Goal: Check status: Check status

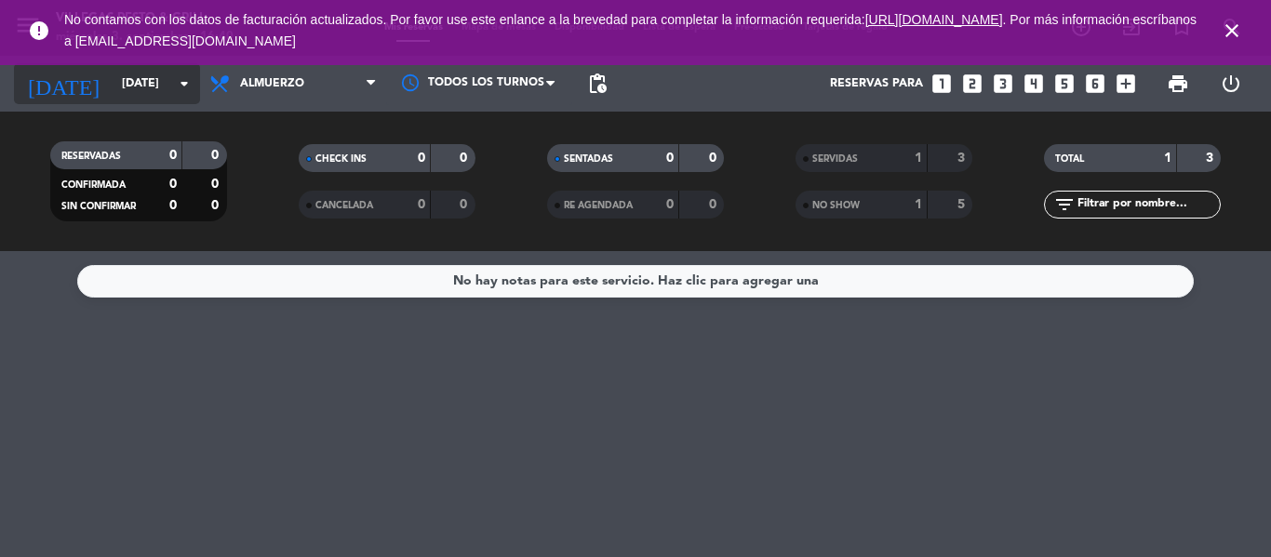
click at [149, 75] on input "[DATE]" at bounding box center [191, 84] width 157 height 32
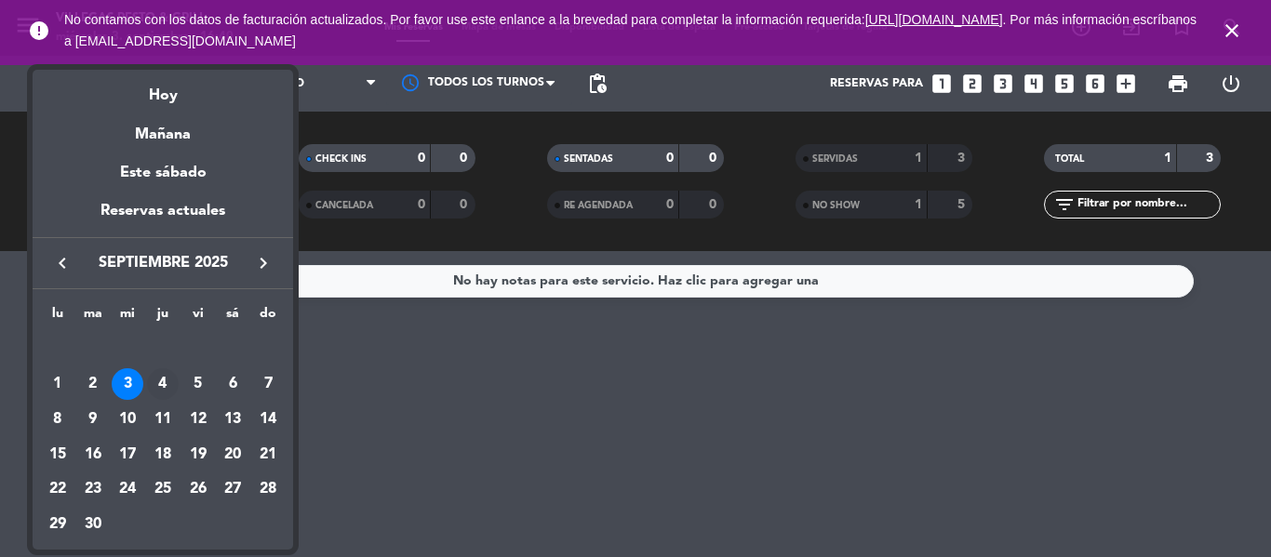
click at [167, 373] on div "4" at bounding box center [163, 384] width 32 height 32
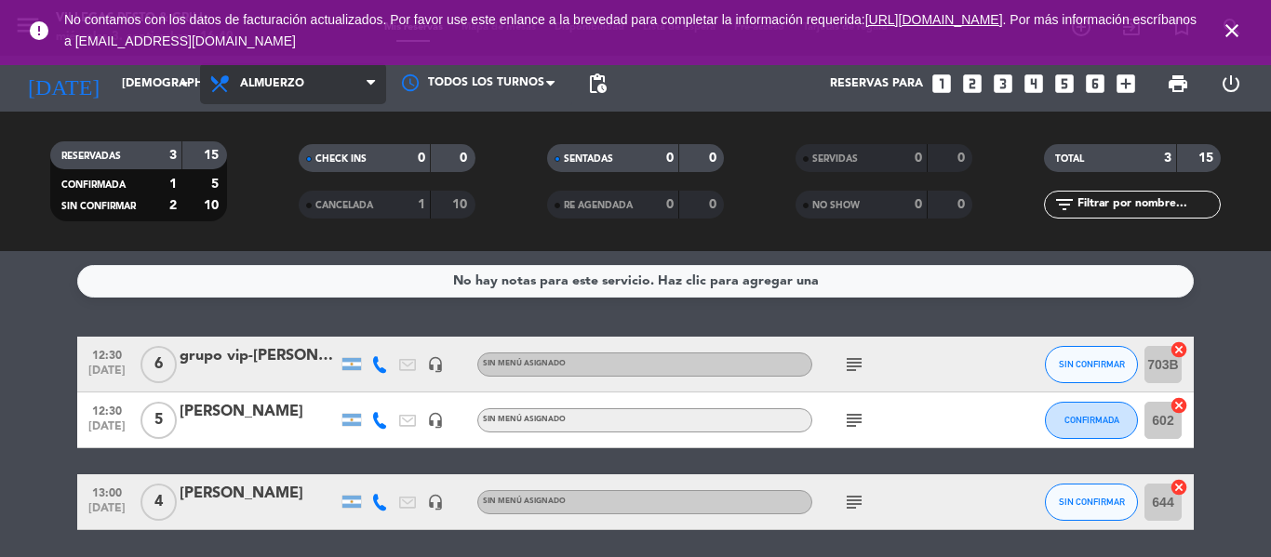
click at [275, 87] on span "Almuerzo" at bounding box center [272, 83] width 64 height 13
click at [290, 199] on div "menu [PERSON_NAME] Resto & Grill [DATE] 3. septiembre - 16:40 Mis reservas Mapa…" at bounding box center [635, 125] width 1271 height 251
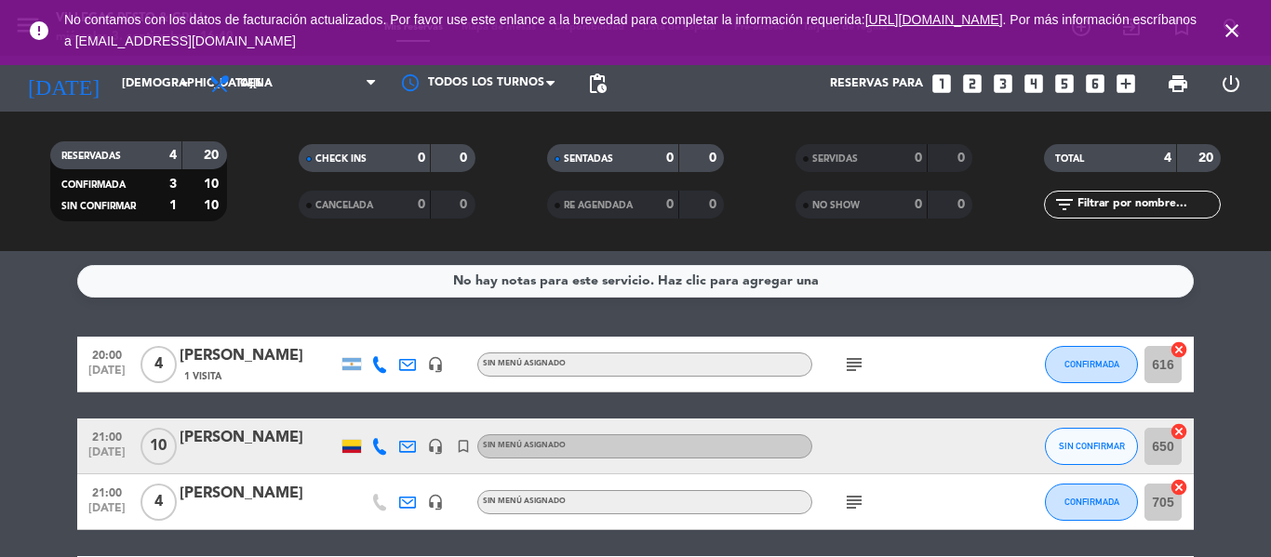
click at [1233, 32] on icon "close" at bounding box center [1232, 31] width 22 height 22
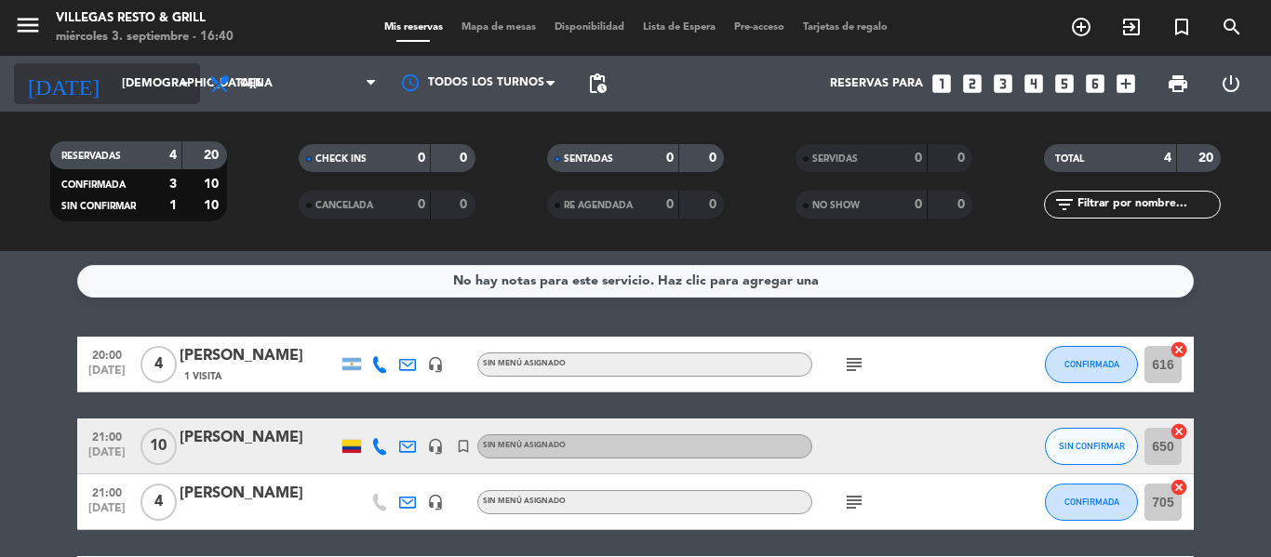
click at [142, 72] on input "[DEMOGRAPHIC_DATA][DATE]" at bounding box center [191, 84] width 157 height 32
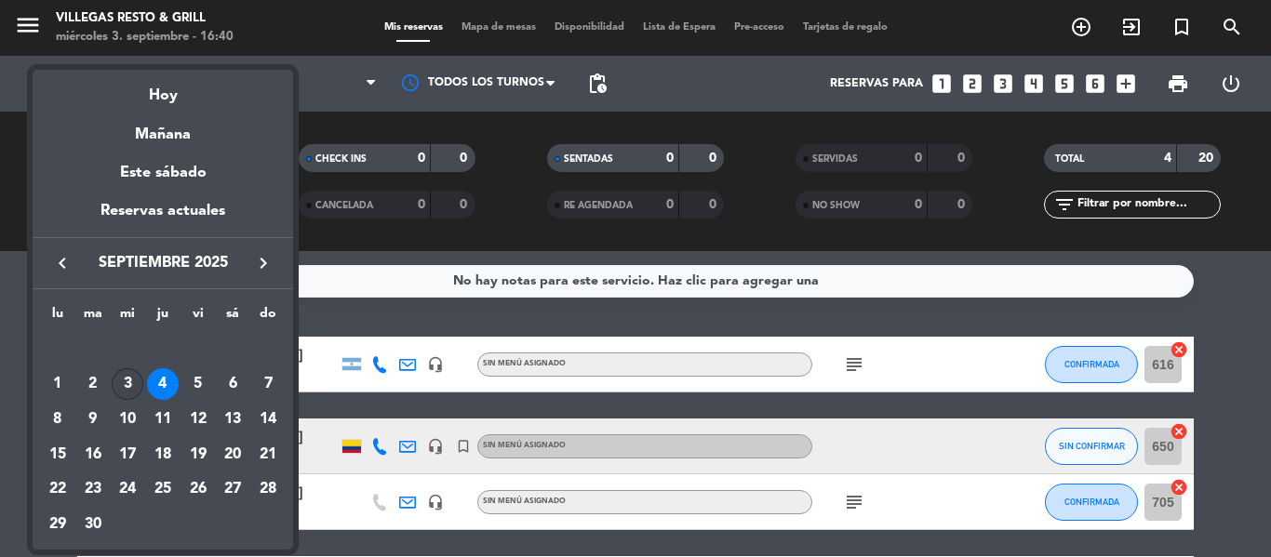
click at [130, 384] on div "3" at bounding box center [128, 384] width 32 height 32
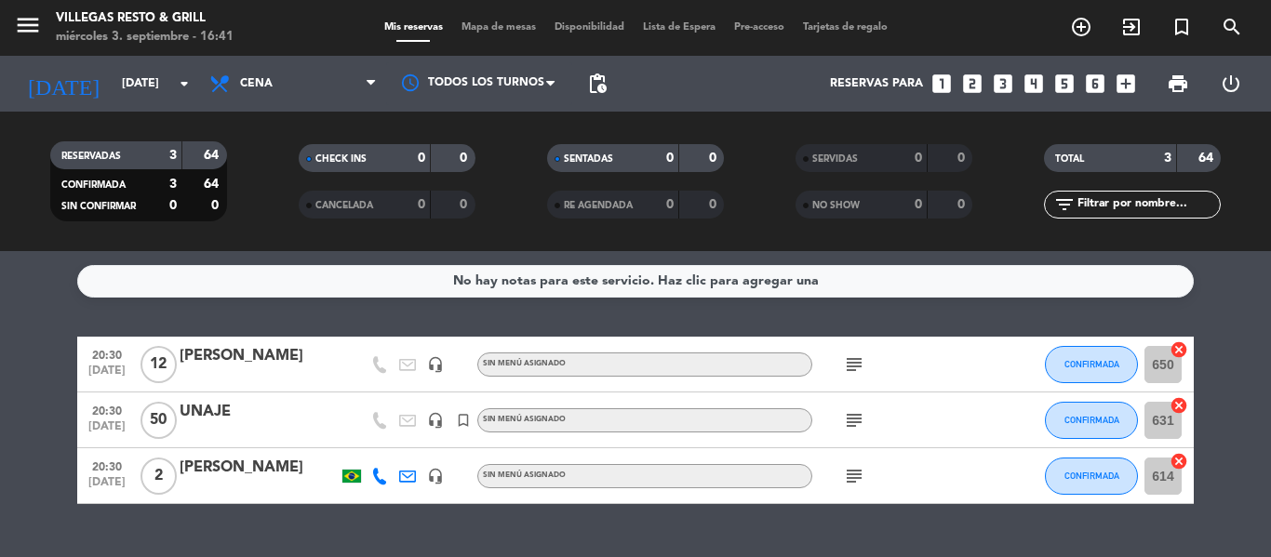
scroll to position [40, 0]
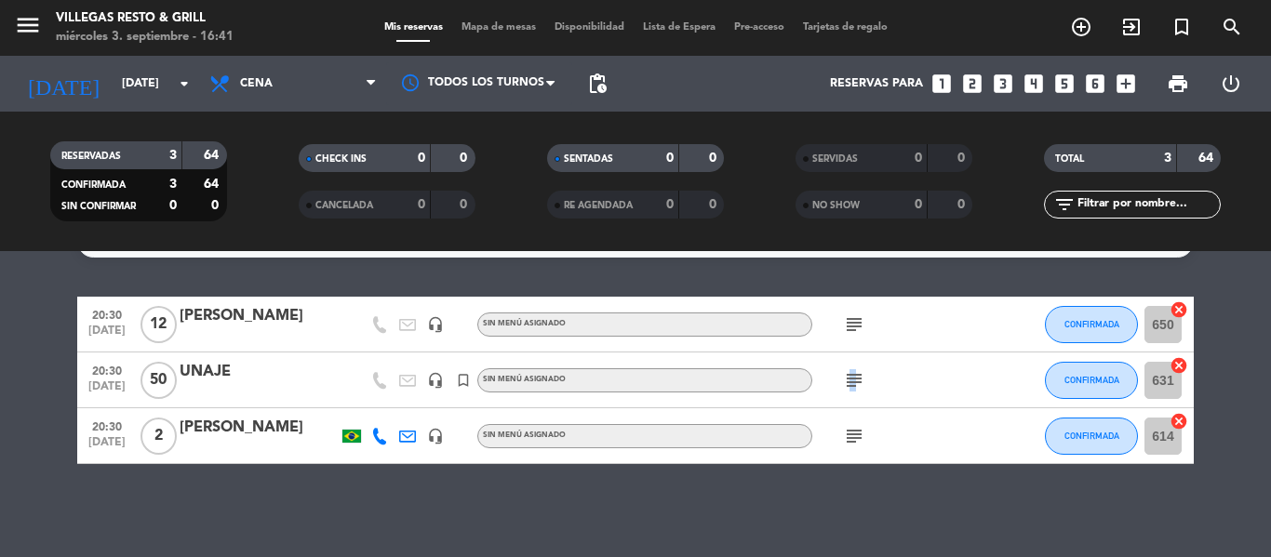
click at [853, 375] on icon "subject" at bounding box center [854, 380] width 22 height 22
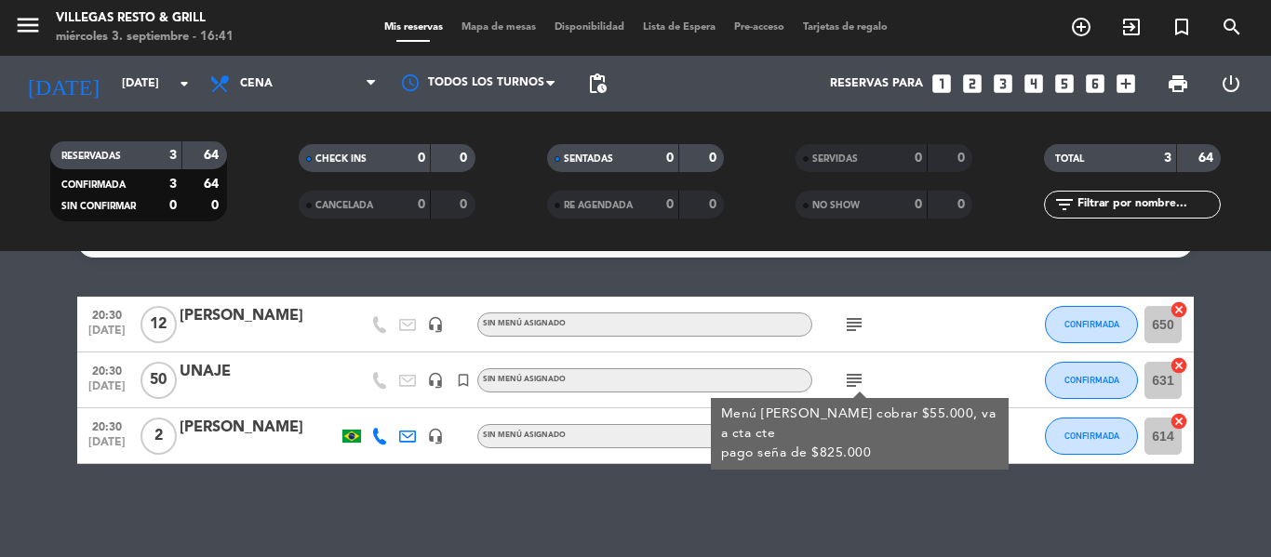
click at [847, 324] on icon "subject" at bounding box center [854, 325] width 22 height 22
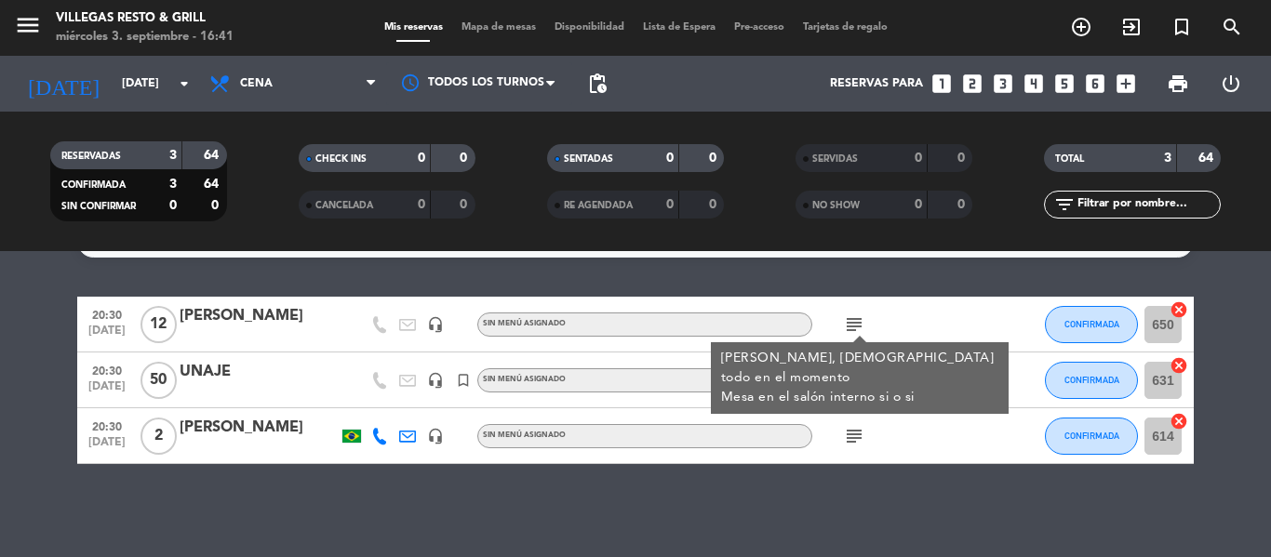
click at [621, 495] on div "No hay notas para este servicio. Haz clic para agregar una 20:30 [DATE] [PERSON…" at bounding box center [635, 404] width 1271 height 306
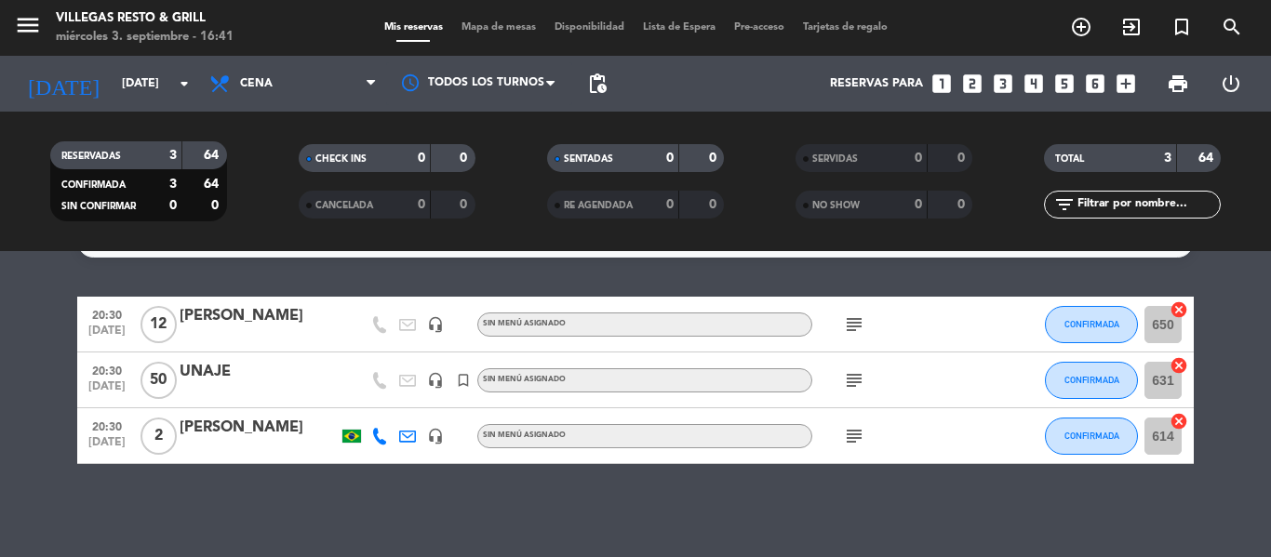
scroll to position [0, 0]
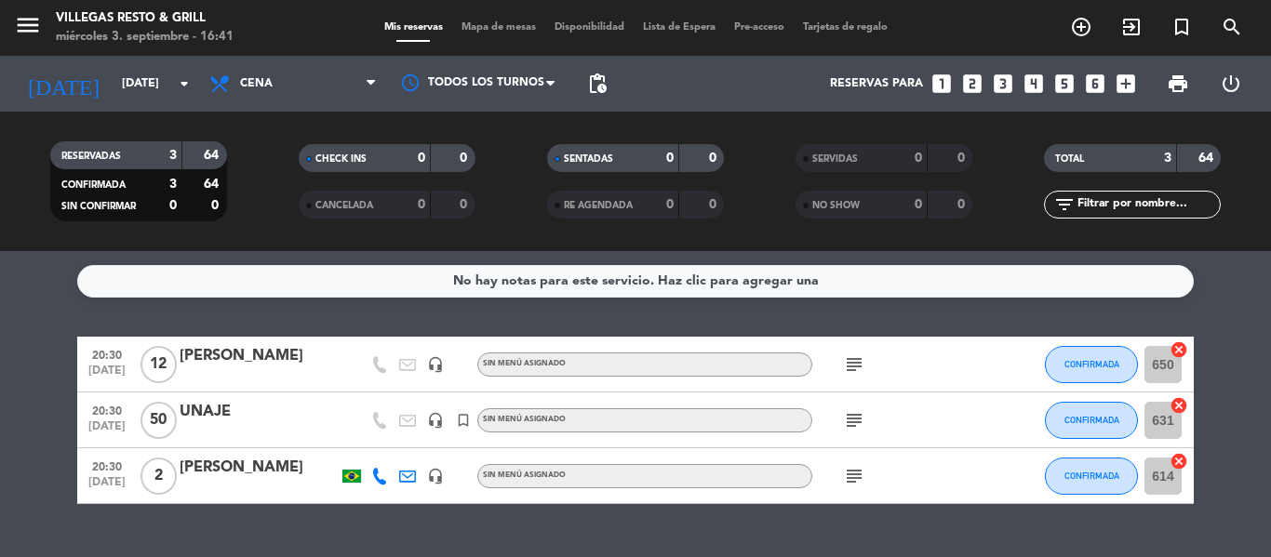
click at [836, 432] on div "subject" at bounding box center [895, 420] width 167 height 55
click at [864, 422] on icon "subject" at bounding box center [854, 420] width 22 height 22
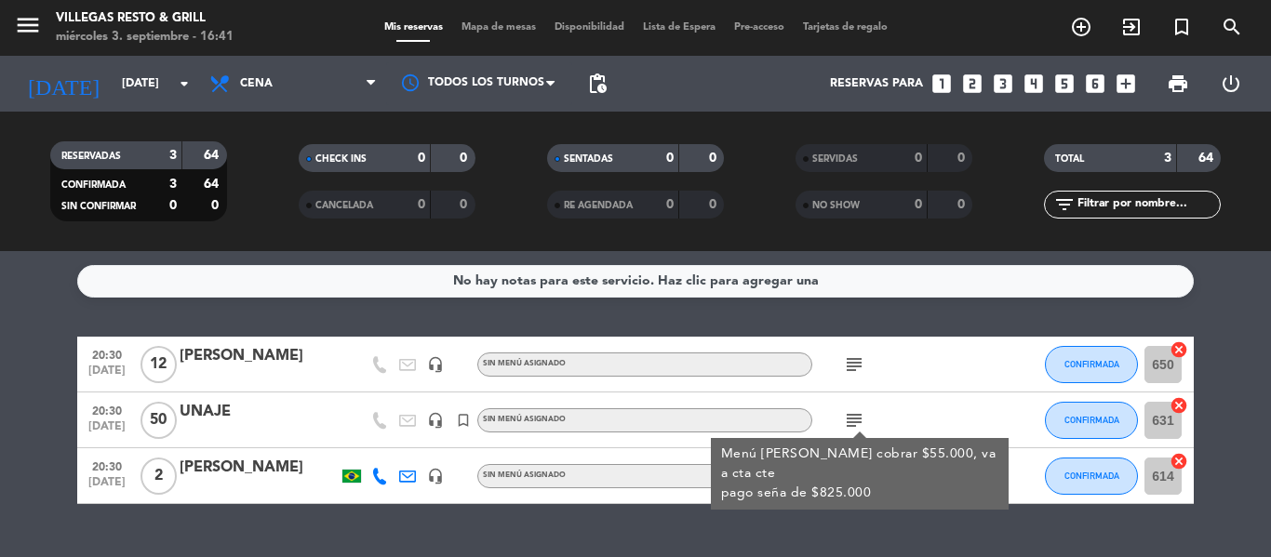
click at [864, 422] on icon "subject" at bounding box center [854, 420] width 22 height 22
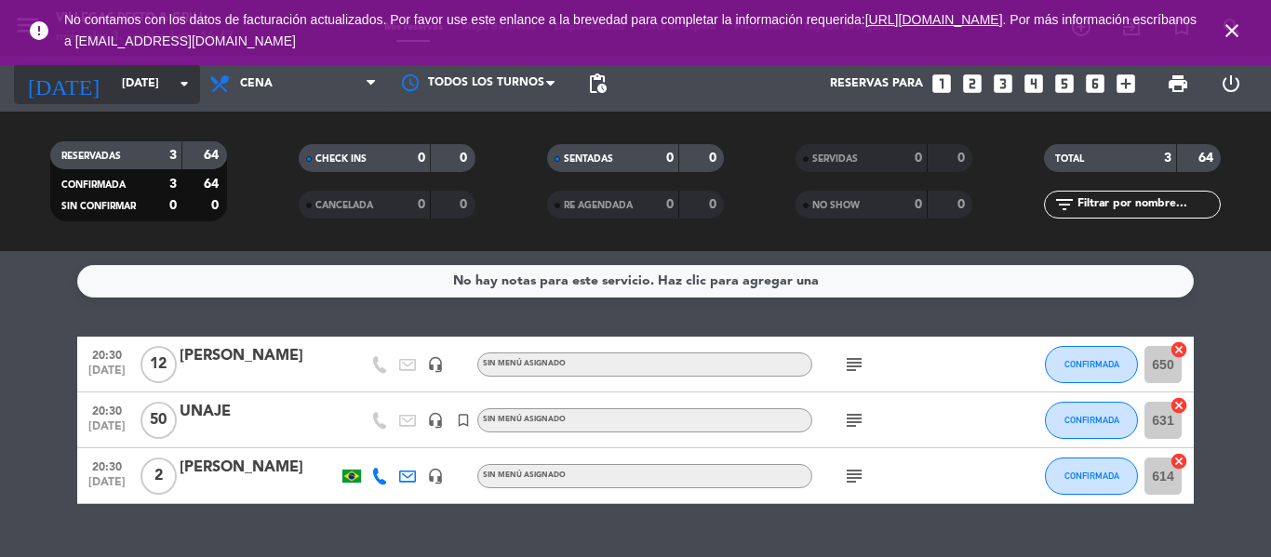
click at [158, 94] on input "[DATE]" at bounding box center [191, 84] width 157 height 32
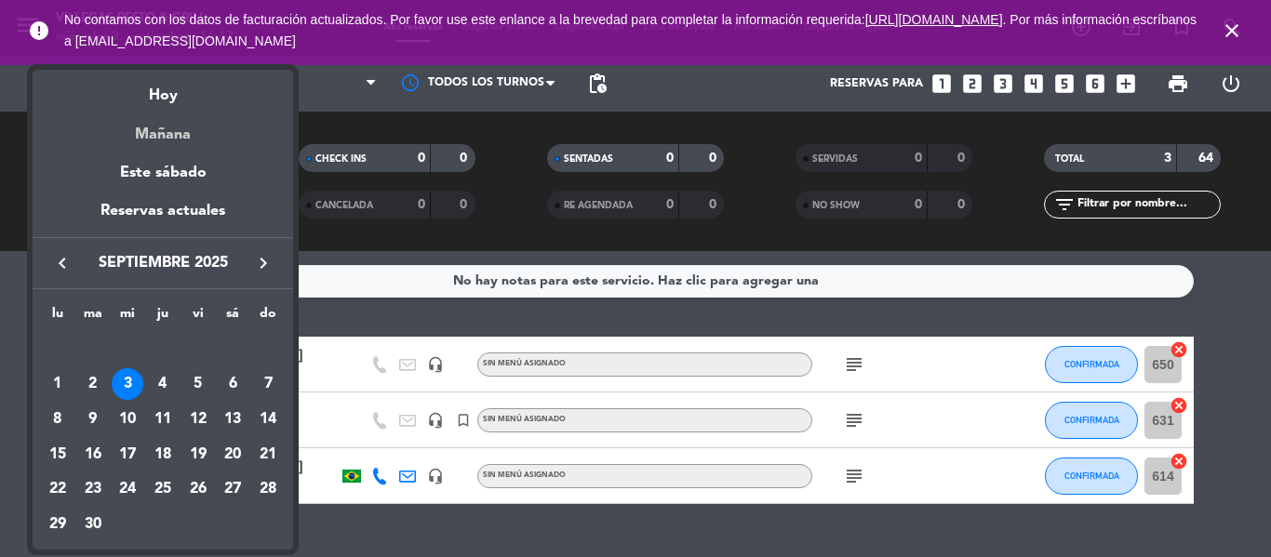
click at [211, 132] on div "Mañana" at bounding box center [163, 128] width 261 height 38
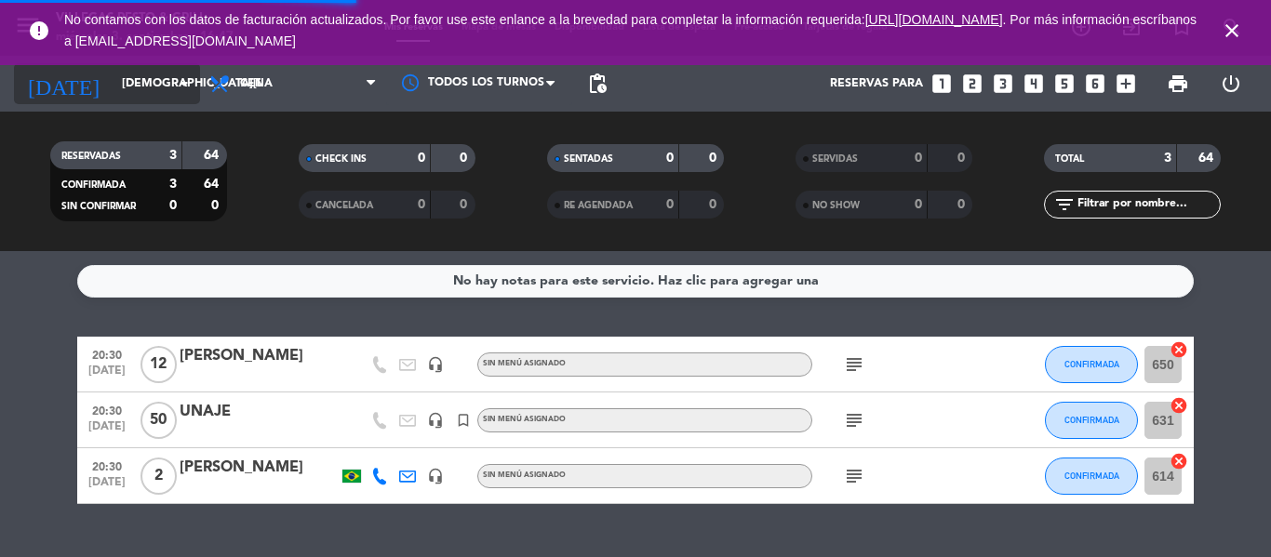
click at [153, 72] on input "[DEMOGRAPHIC_DATA][DATE]" at bounding box center [191, 84] width 157 height 32
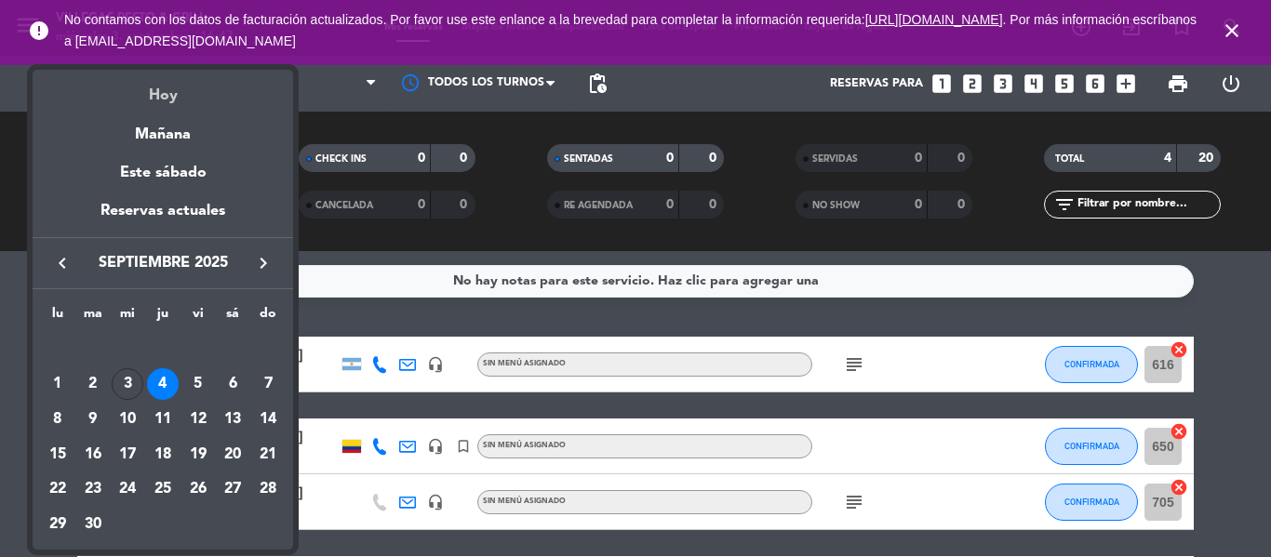
click at [175, 99] on div "Hoy" at bounding box center [163, 89] width 261 height 38
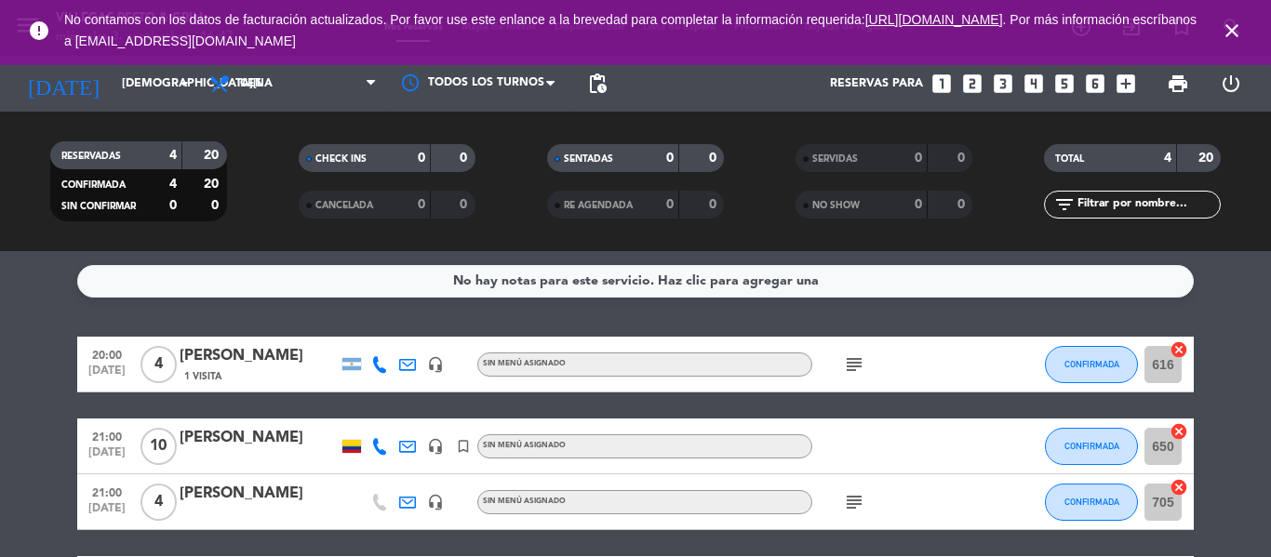
type input "[DATE]"
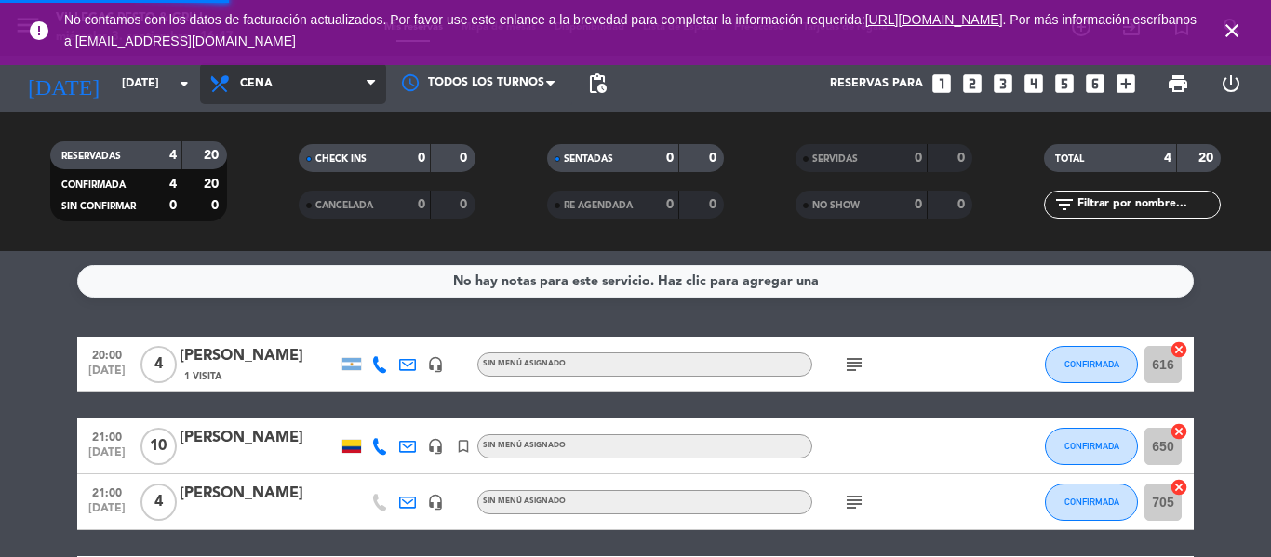
click at [240, 87] on span "Cena" at bounding box center [256, 83] width 33 height 13
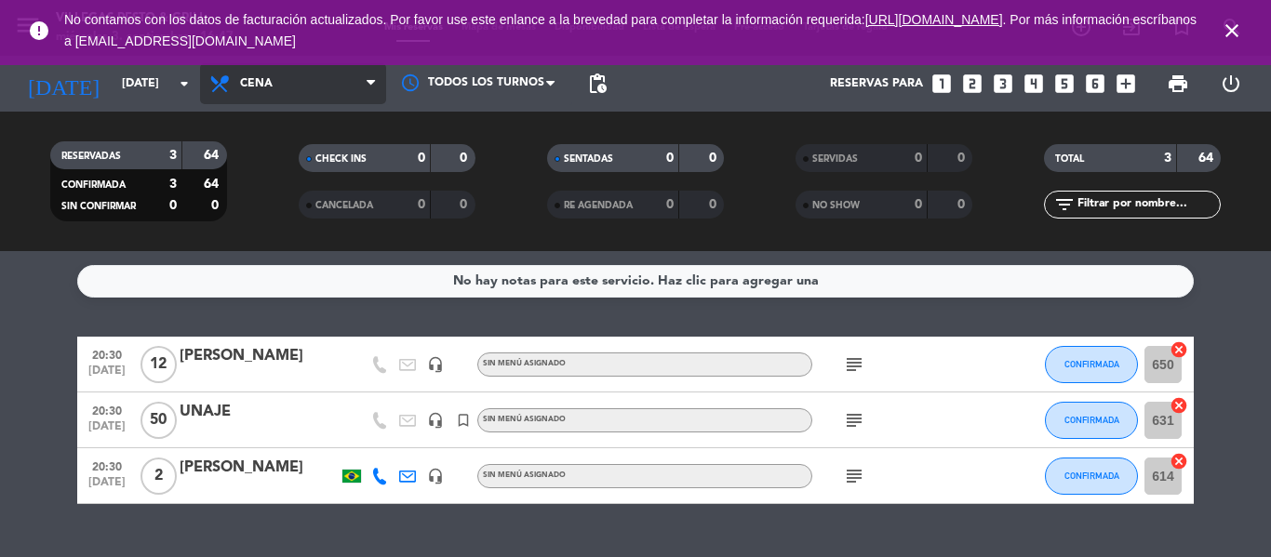
click at [258, 97] on span "Cena" at bounding box center [293, 83] width 186 height 41
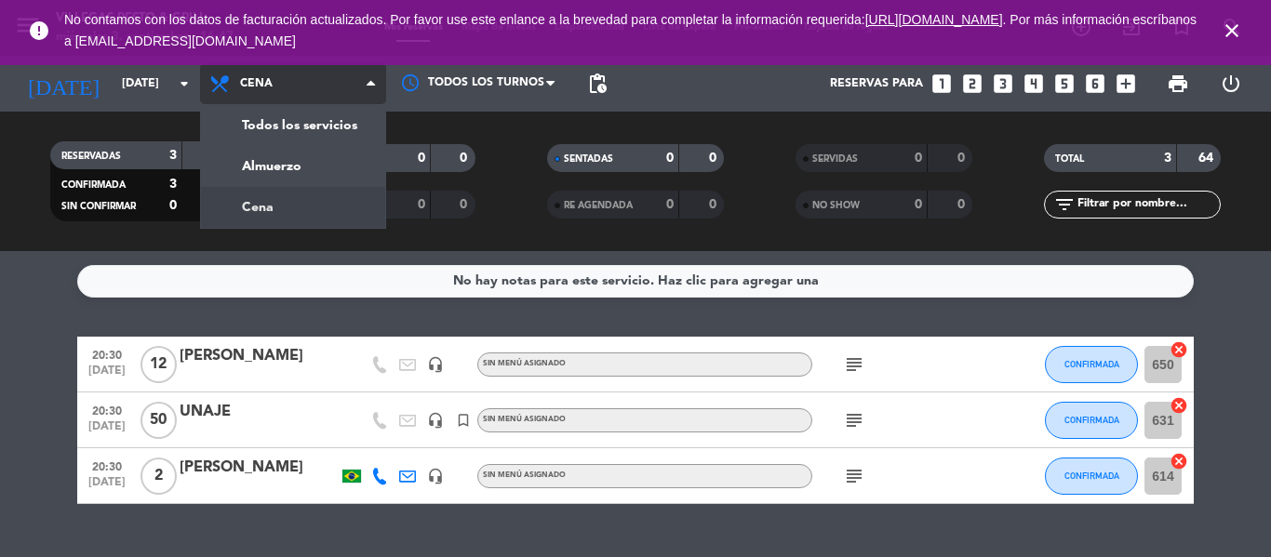
click at [277, 214] on div "menu [PERSON_NAME] Resto & Grill [DATE] 3. septiembre - 16:47 Mis reservas Mapa…" at bounding box center [635, 125] width 1271 height 251
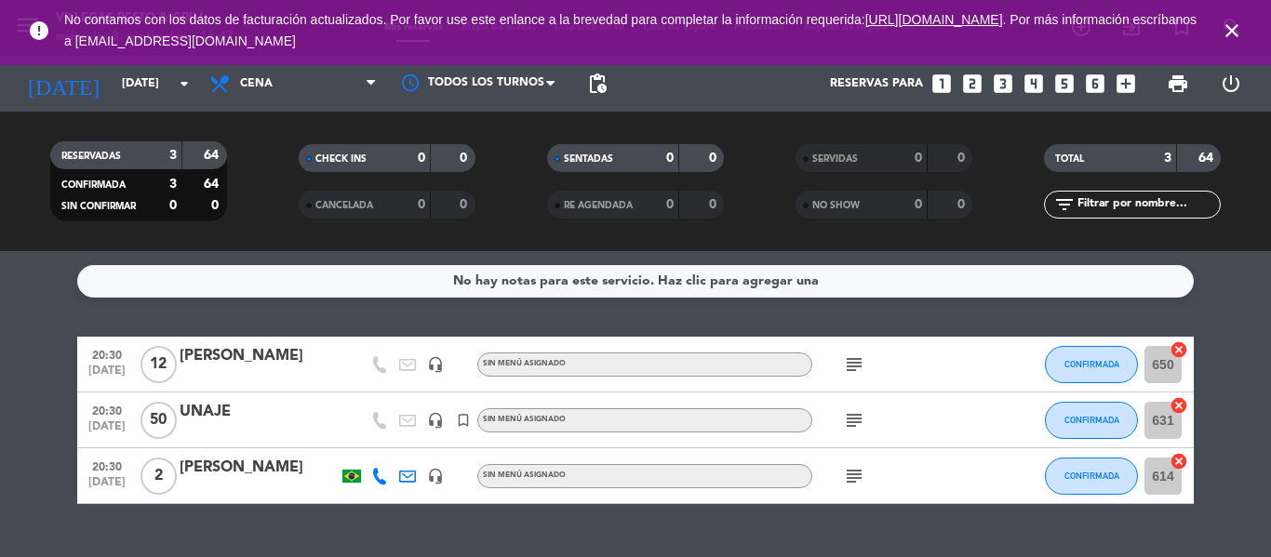
click at [261, 219] on filter-checkbox "RESERVADAS 3 64 CONFIRMADA 3 64 SIN CONFIRMAR 0 0" at bounding box center [138, 181] width 248 height 80
click at [858, 373] on icon "subject" at bounding box center [854, 365] width 22 height 22
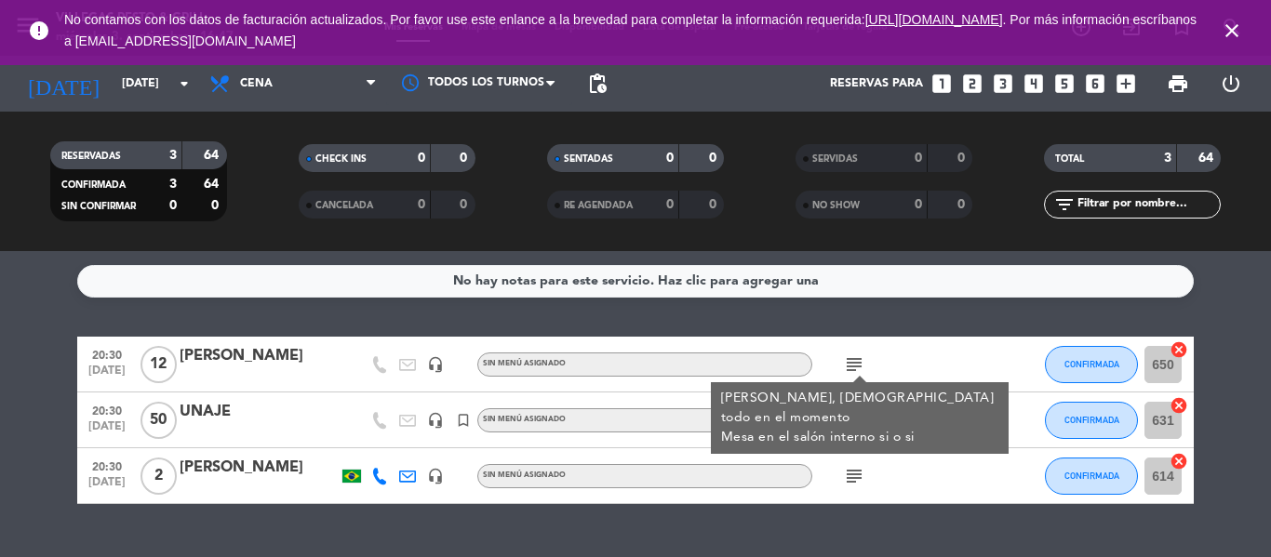
click at [943, 347] on div "subject Menú [PERSON_NAME], [DEMOGRAPHIC_DATA] todo en el momento Mesa en el sa…" at bounding box center [895, 364] width 167 height 55
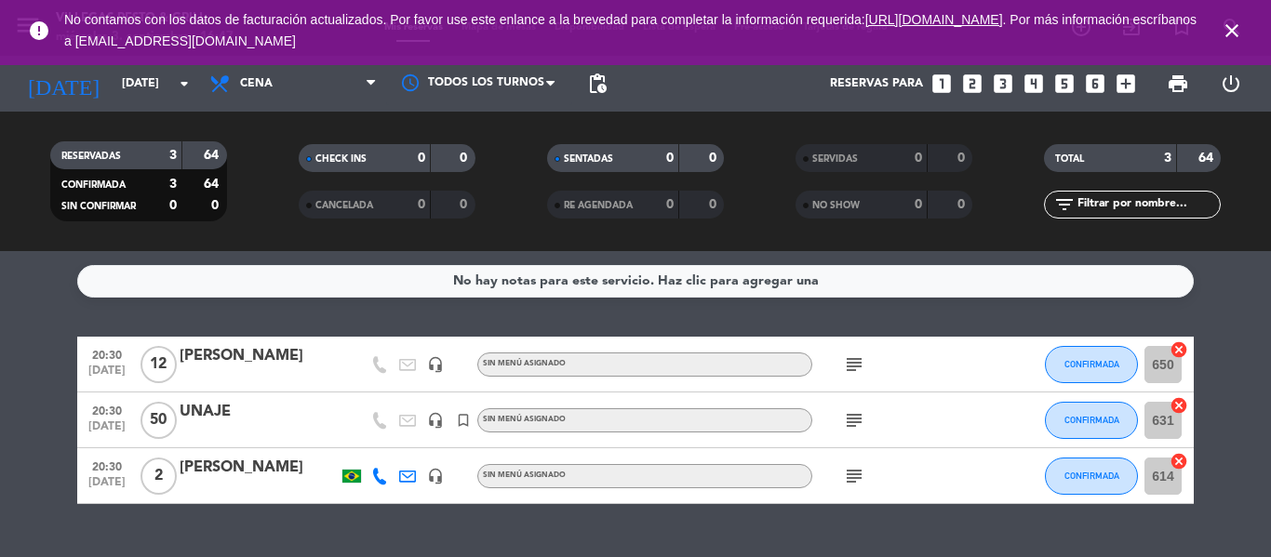
click at [865, 413] on span "subject" at bounding box center [854, 420] width 28 height 22
click at [862, 413] on icon "subject" at bounding box center [854, 420] width 22 height 22
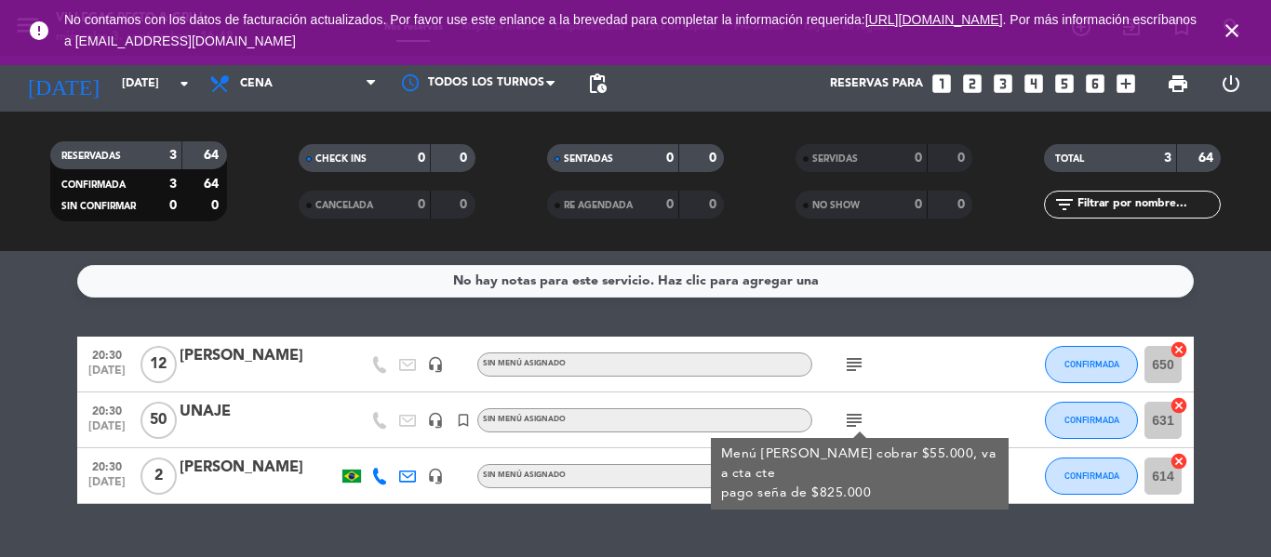
click at [889, 392] on div "20:30 [DATE] [PERSON_NAME] headset_mic Sin menú asignado subject CONFIRMADA 650…" at bounding box center [635, 365] width 1116 height 56
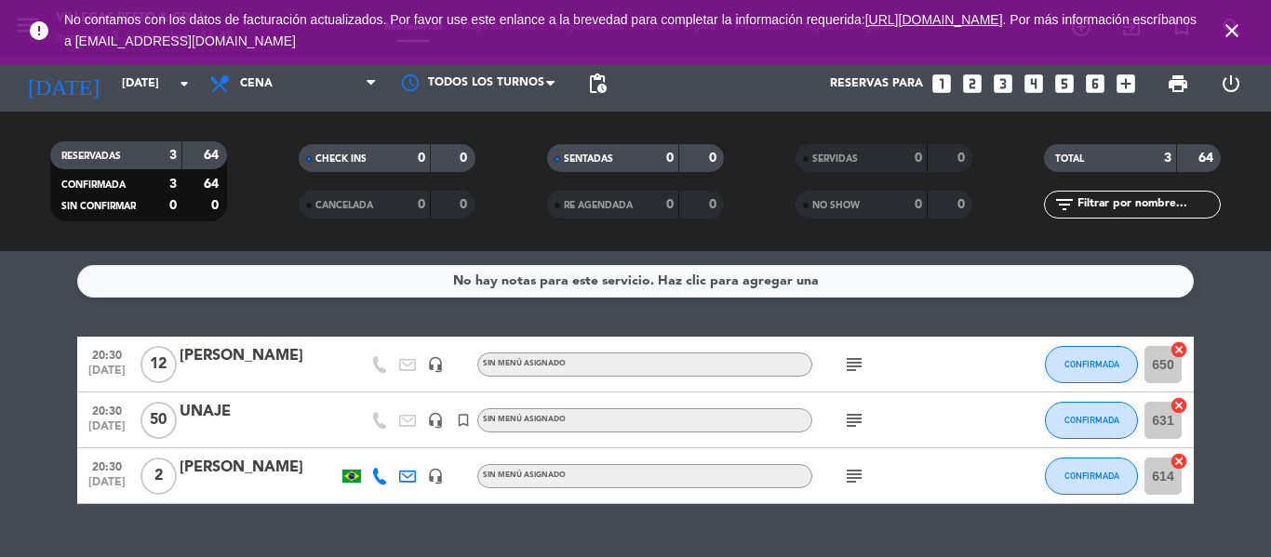
click at [854, 474] on icon "subject" at bounding box center [854, 476] width 22 height 22
click at [918, 392] on div "20:30 [DATE] [PERSON_NAME] headset_mic Sin menú asignado subject CONFIRMADA 650…" at bounding box center [635, 365] width 1116 height 56
click at [853, 426] on icon "subject" at bounding box center [854, 420] width 22 height 22
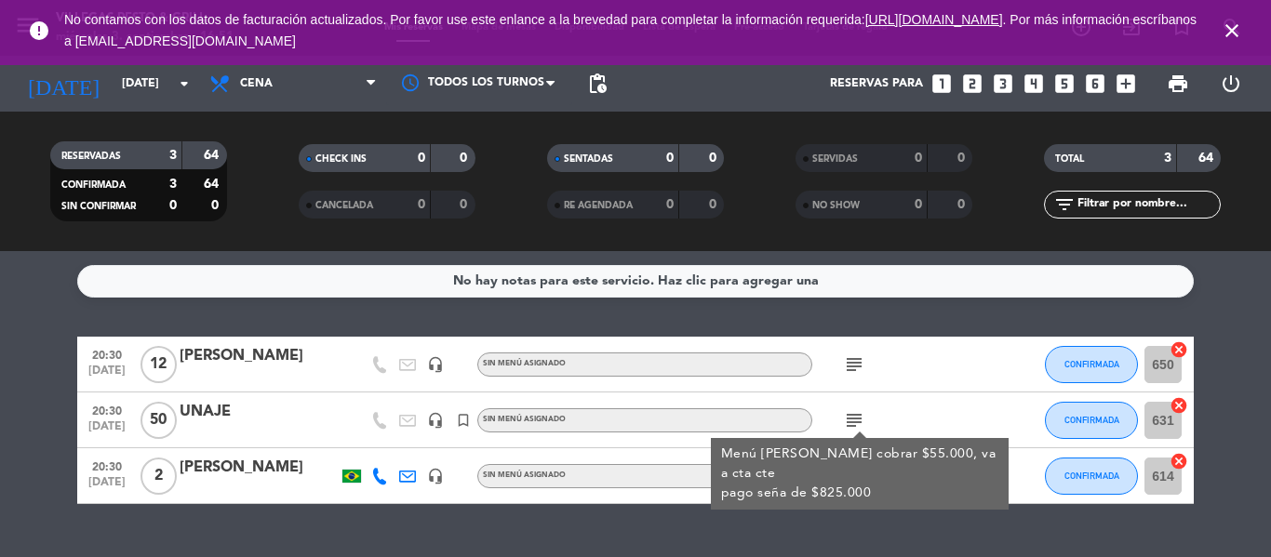
click at [853, 426] on icon "subject" at bounding box center [854, 420] width 22 height 22
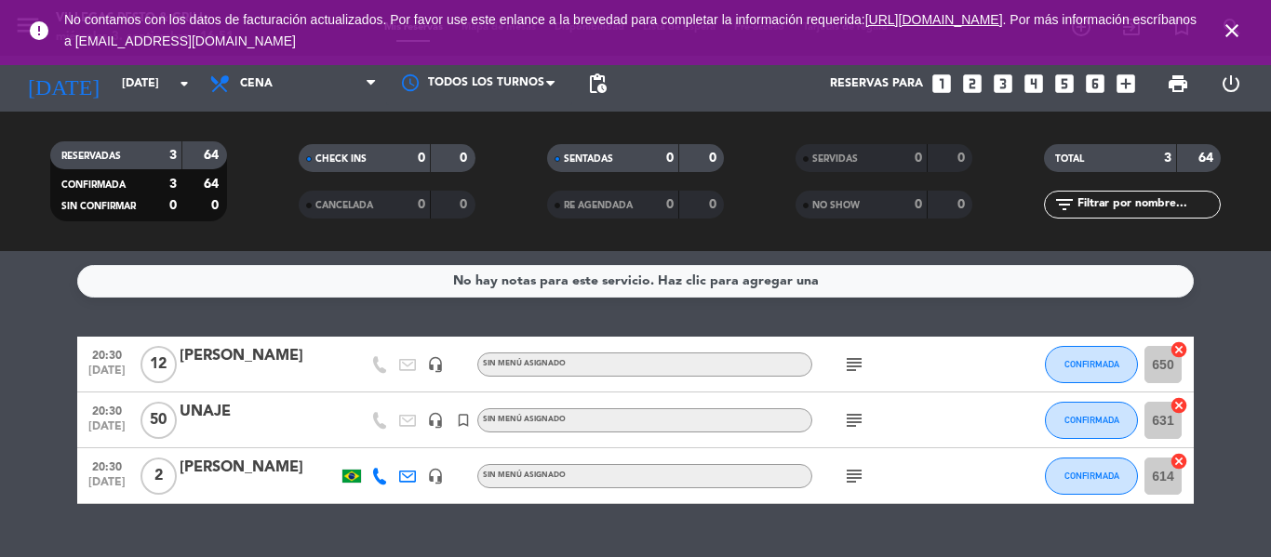
click at [843, 428] on icon "subject" at bounding box center [854, 420] width 22 height 22
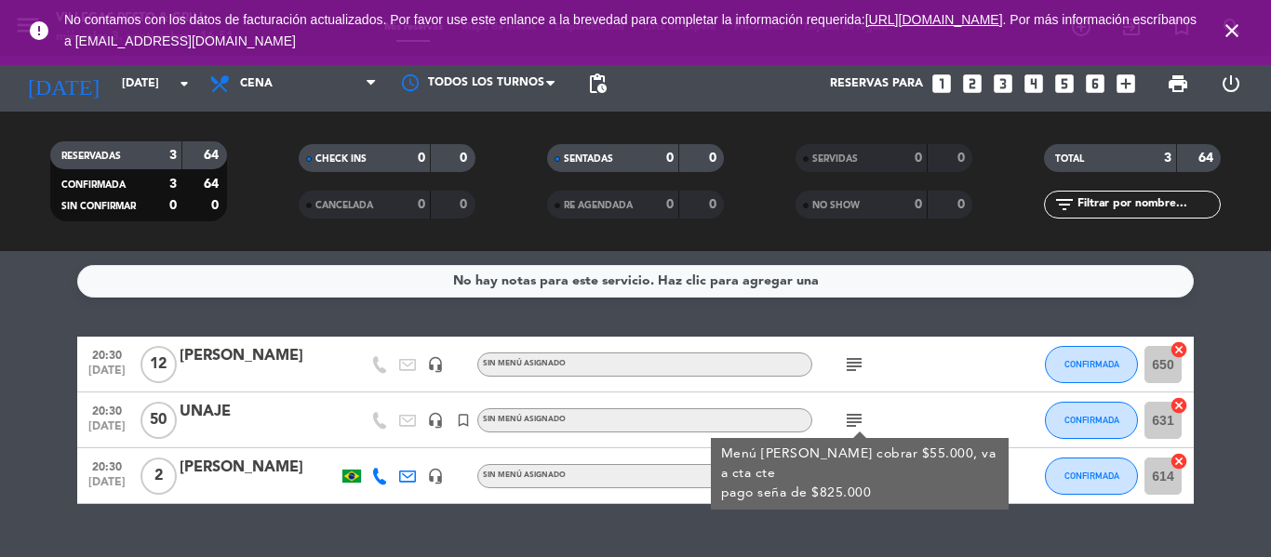
click at [849, 421] on icon "subject" at bounding box center [854, 420] width 22 height 22
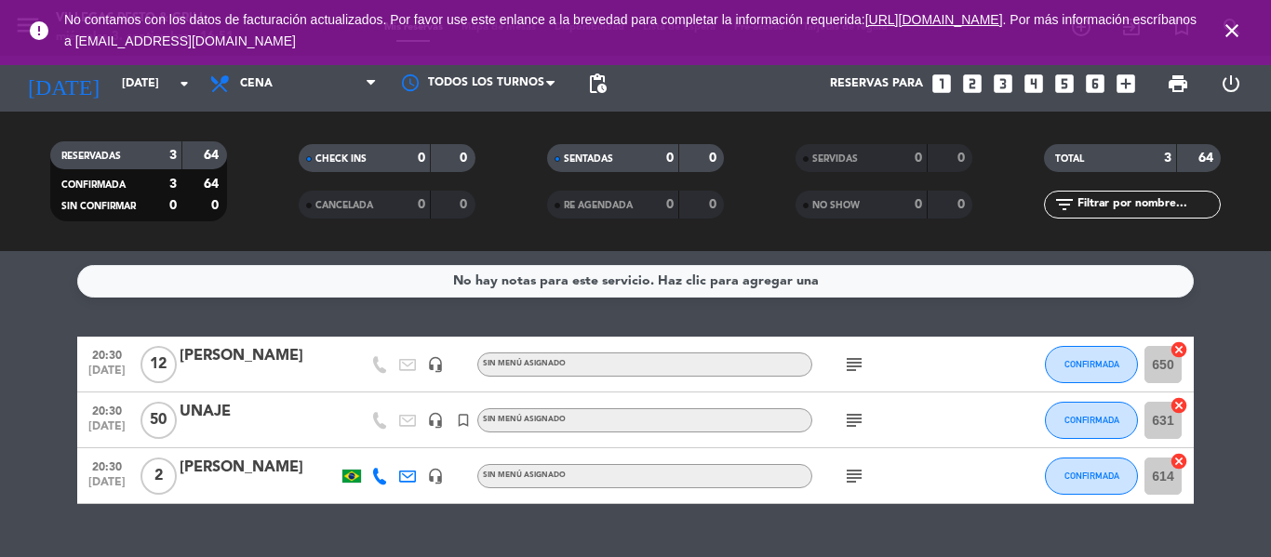
click at [853, 362] on icon "subject" at bounding box center [854, 365] width 22 height 22
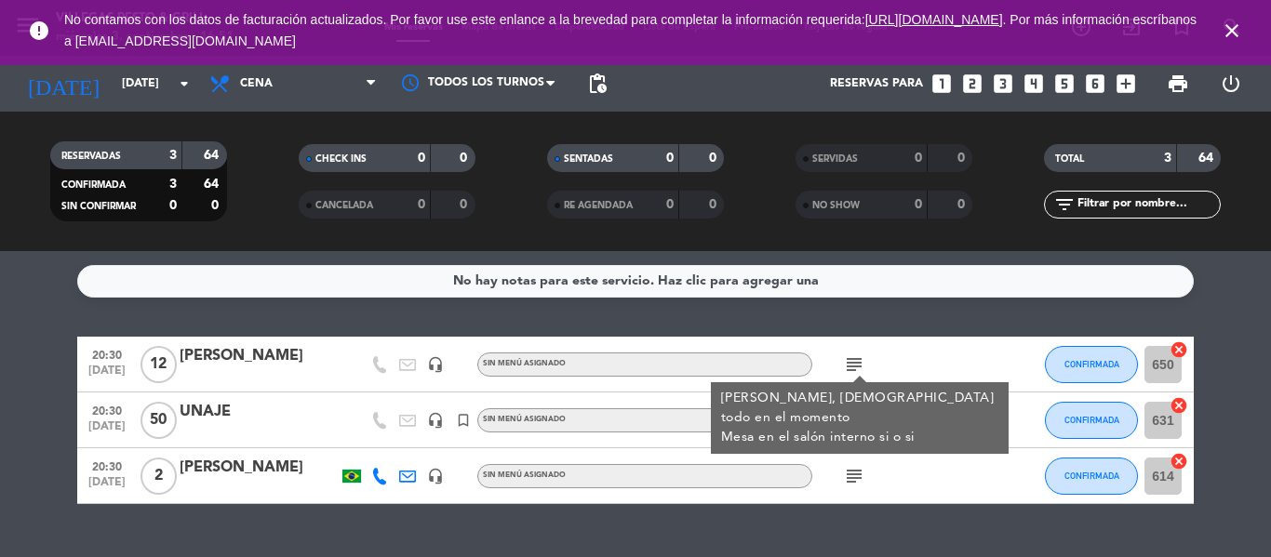
click at [853, 362] on icon "subject" at bounding box center [854, 365] width 22 height 22
